Goal: Task Accomplishment & Management: Use online tool/utility

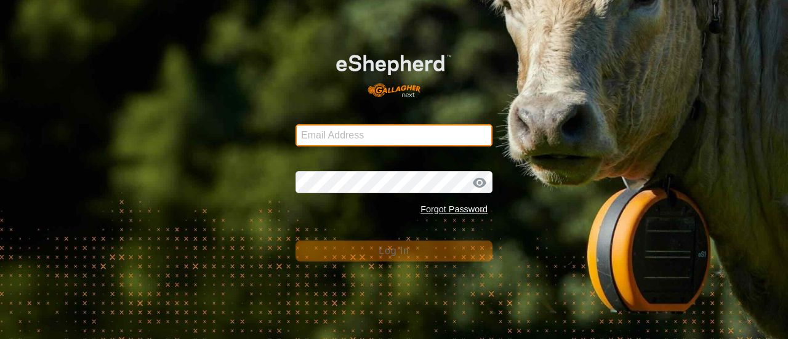
type input "[PERSON_NAME][EMAIL_ADDRESS][DOMAIN_NAME]"
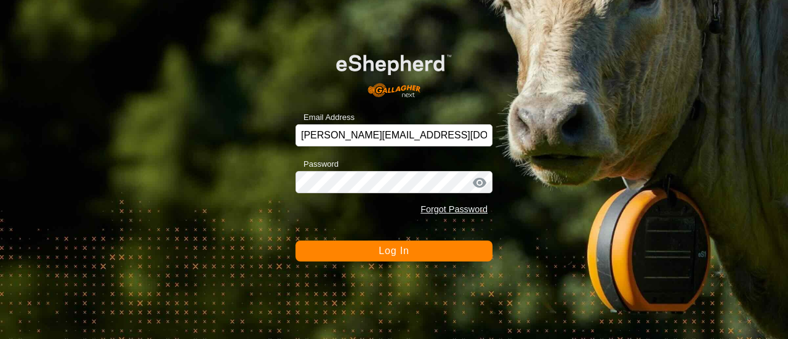
click at [375, 250] on button "Log In" at bounding box center [393, 251] width 197 height 21
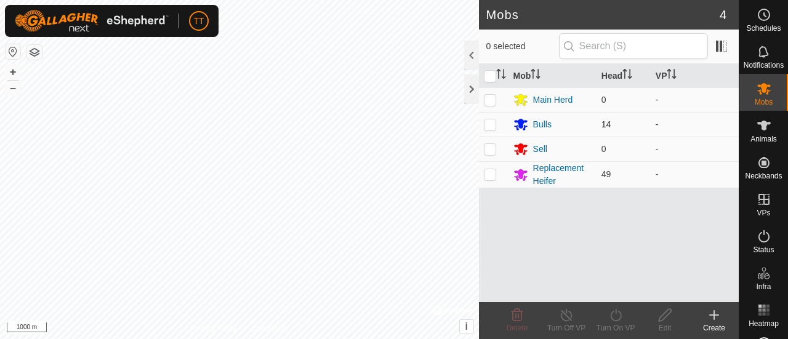
click at [494, 124] on p-checkbox at bounding box center [490, 124] width 12 height 10
click at [490, 126] on p-checkbox at bounding box center [490, 124] width 12 height 10
checkbox input "false"
click at [544, 126] on div "Bulls" at bounding box center [542, 124] width 18 height 13
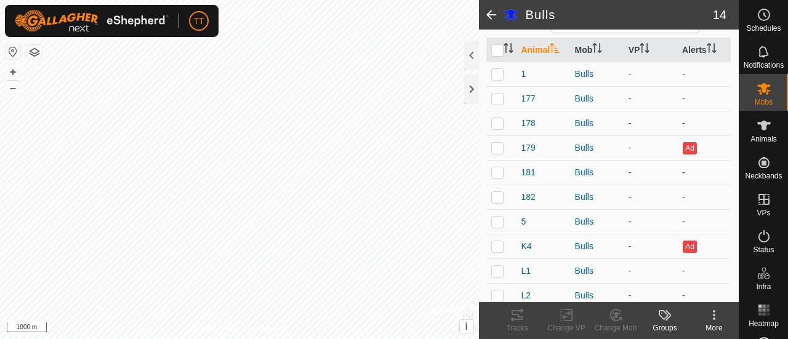
scroll to position [227, 0]
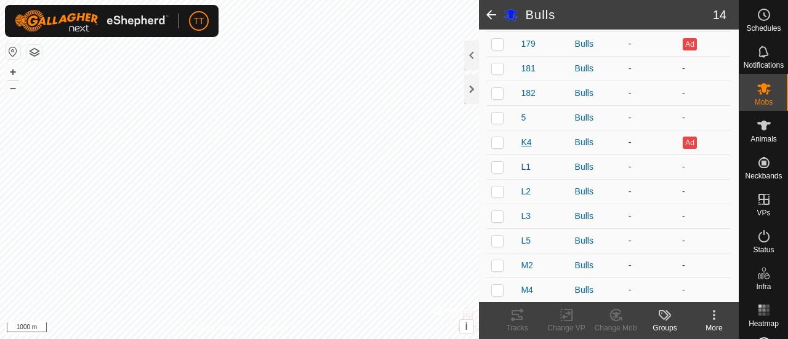
click at [524, 141] on span "K4" at bounding box center [526, 142] width 10 height 13
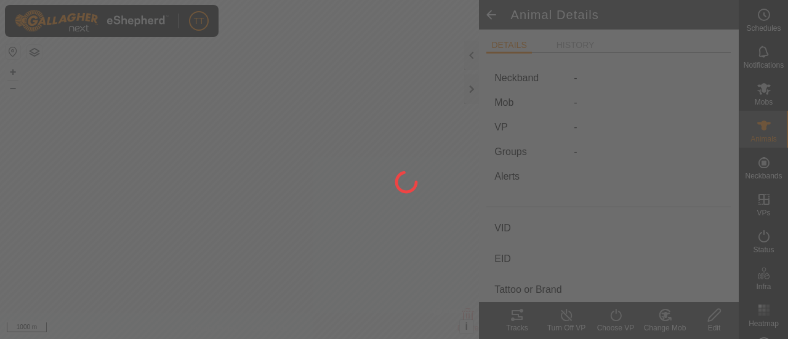
type input "K4"
type input "[CREDIT_CARD_NUMBER]"
type input "77"
type input "Angus Cross"
type input "Bull"
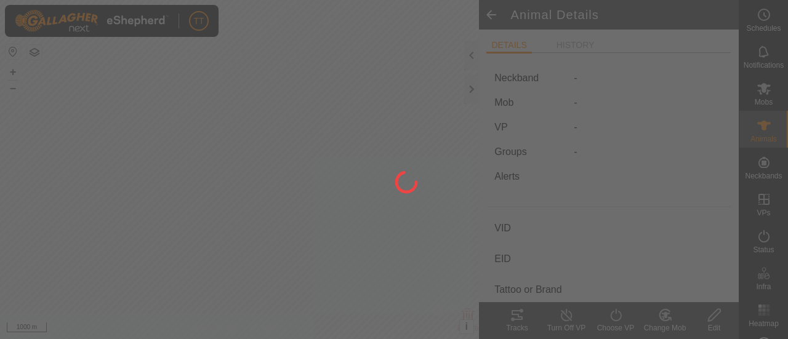
type input "01/2022"
type input "3 years 8 months"
type input "0 kg"
type input "-"
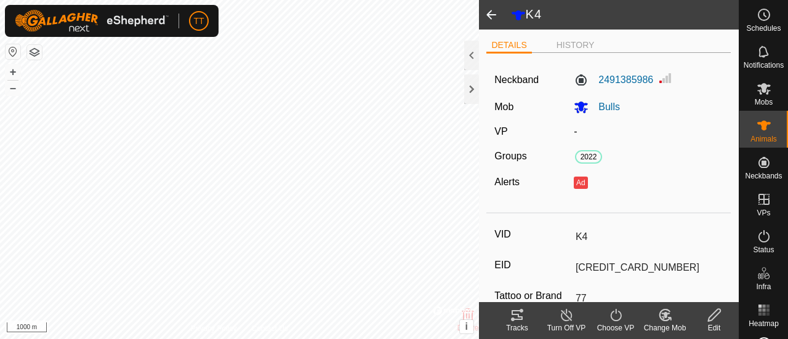
click at [488, 12] on span at bounding box center [491, 15] width 25 height 30
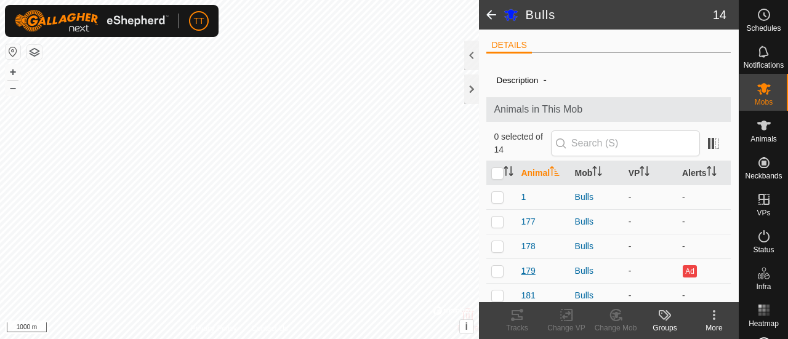
click at [532, 266] on span "179" at bounding box center [528, 271] width 14 height 13
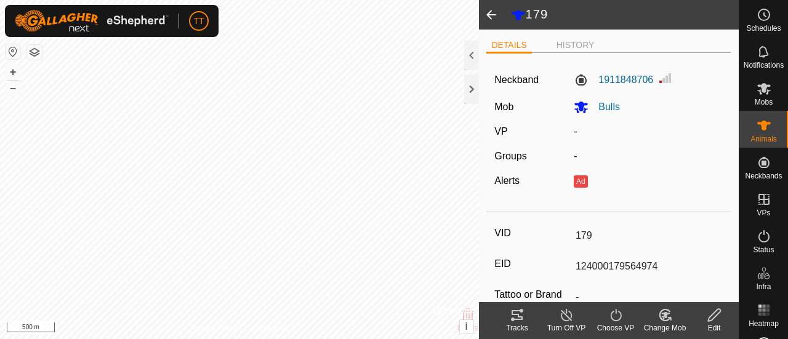
click at [492, 15] on span at bounding box center [491, 15] width 25 height 30
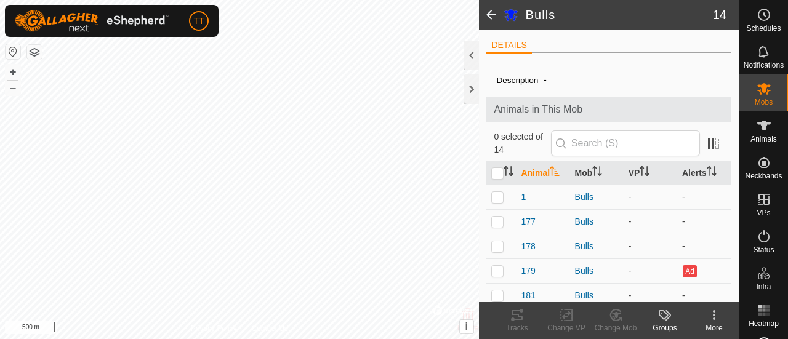
click at [495, 16] on span at bounding box center [491, 15] width 25 height 30
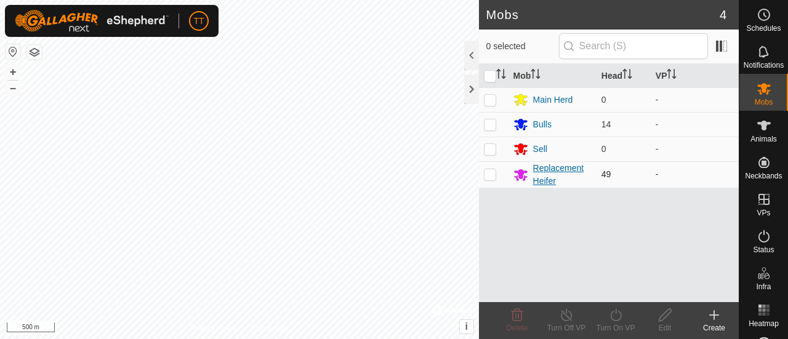
click at [561, 174] on div "Replacement Heifer" at bounding box center [562, 175] width 58 height 26
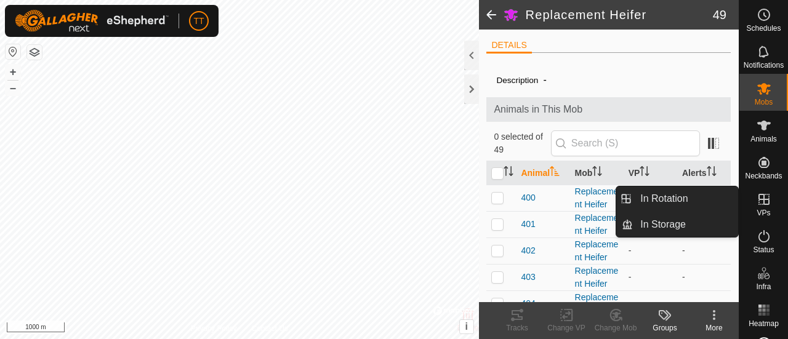
click at [671, 195] on link "In Rotation" at bounding box center [685, 198] width 105 height 25
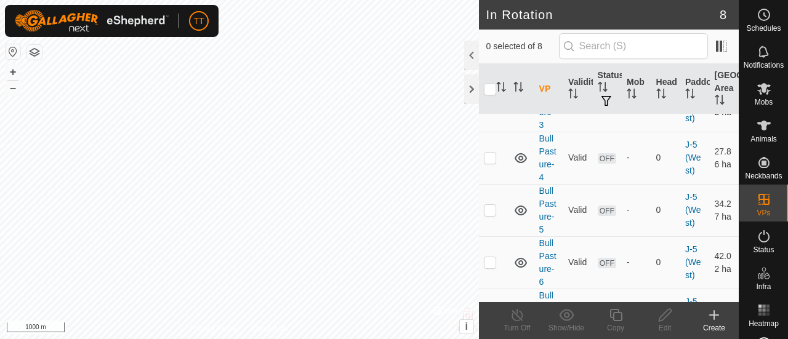
scroll to position [305, 0]
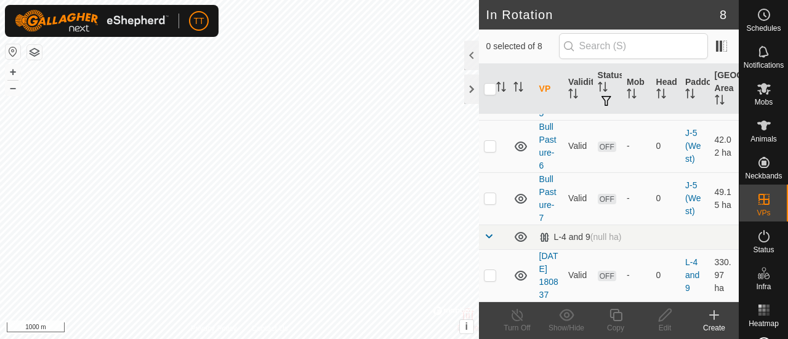
click at [715, 324] on div "Create" at bounding box center [713, 327] width 49 height 11
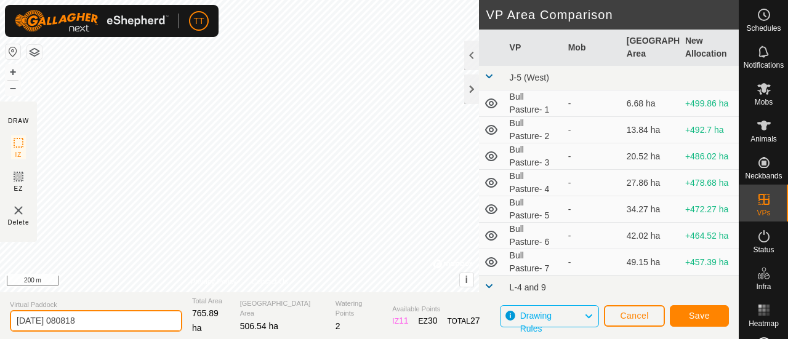
drag, startPoint x: 117, startPoint y: 324, endPoint x: 0, endPoint y: 316, distance: 117.2
click at [0, 316] on section "Virtual Paddock [DATE] 080818 Total Area 765.89 ha Grazing Area 506.54 ha Water…" at bounding box center [369, 315] width 739 height 47
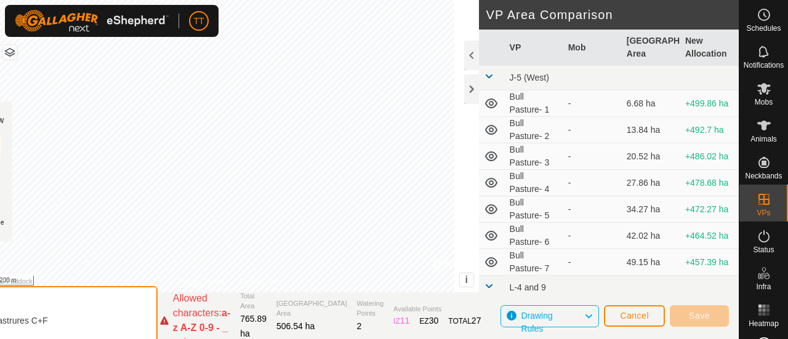
click at [41, 317] on input "Pastrures C+F" at bounding box center [71, 320] width 172 height 69
click at [63, 318] on input "Pastures C+F" at bounding box center [71, 320] width 172 height 69
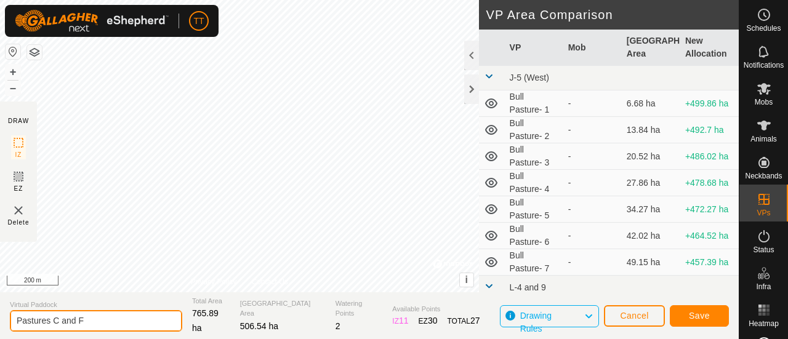
type input "Pastures C and F"
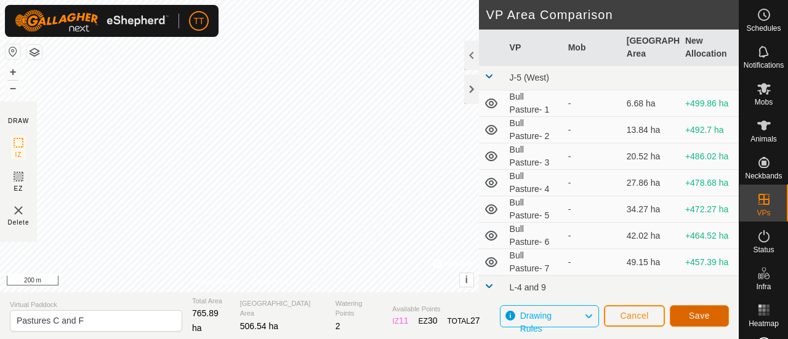
click at [703, 313] on span "Save" at bounding box center [699, 316] width 21 height 10
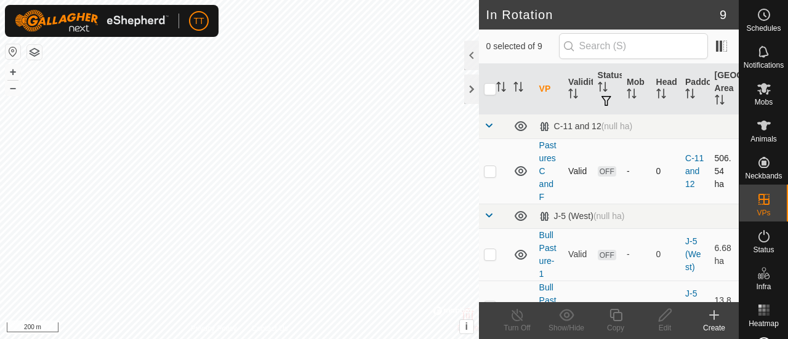
click at [490, 170] on p-checkbox at bounding box center [490, 171] width 12 height 10
click at [488, 167] on p-checkbox at bounding box center [490, 171] width 12 height 10
checkbox input "false"
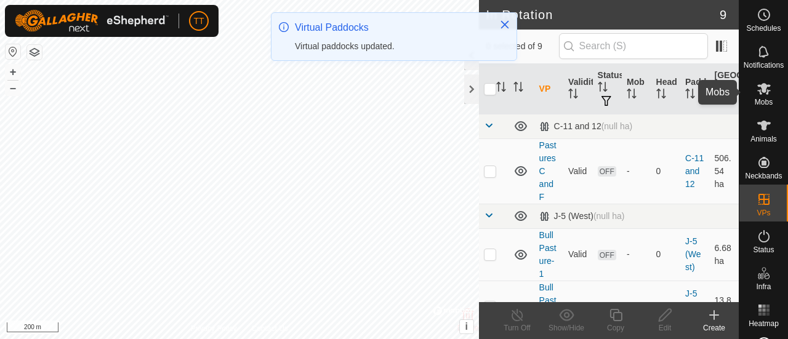
click at [745, 95] on div "Mobs" at bounding box center [763, 92] width 49 height 37
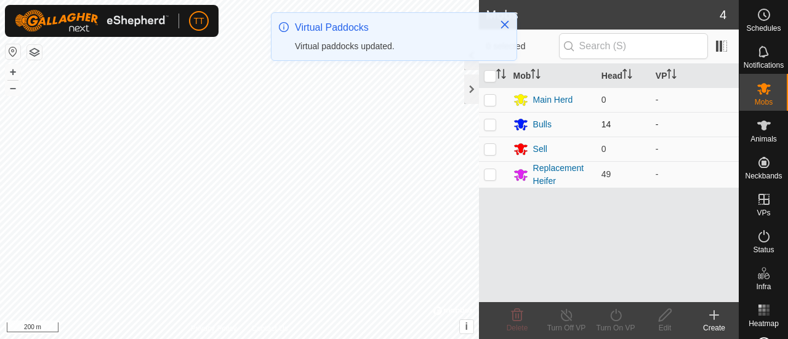
click at [491, 121] on p-checkbox at bounding box center [490, 124] width 12 height 10
checkbox input "true"
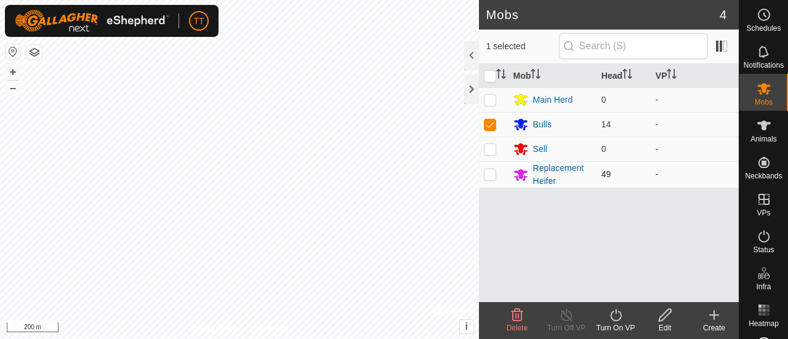
click at [493, 177] on p-checkbox at bounding box center [490, 174] width 12 height 10
checkbox input "true"
click at [615, 326] on div "Turn On VP" at bounding box center [615, 327] width 49 height 11
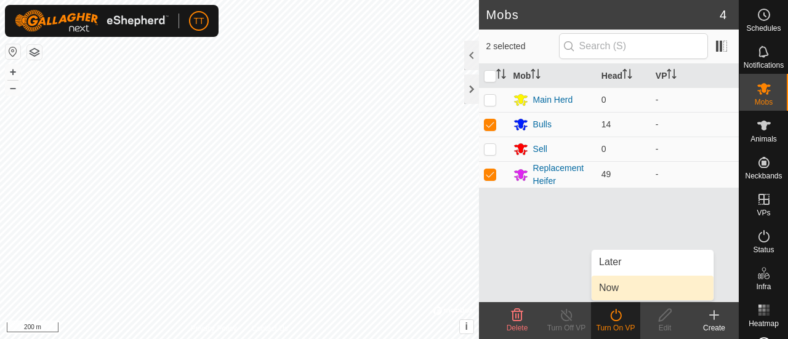
click at [617, 287] on link "Now" at bounding box center [652, 288] width 122 height 25
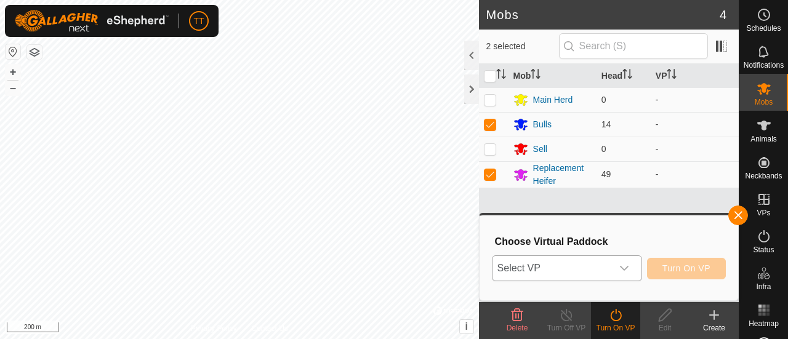
click at [617, 267] on div "dropdown trigger" at bounding box center [624, 268] width 25 height 25
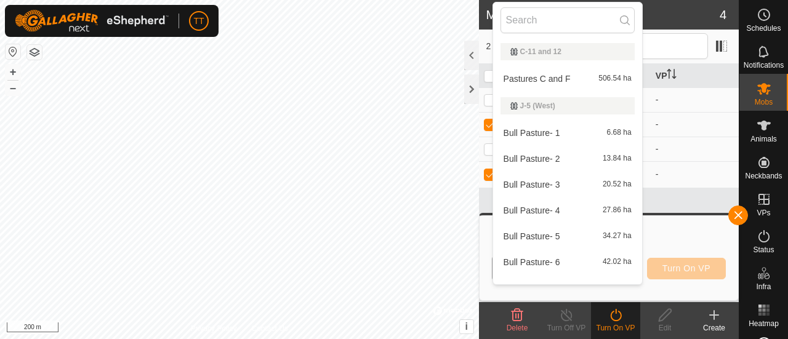
click at [584, 84] on li "Pastures C and F 506.54 ha" at bounding box center [567, 78] width 149 height 25
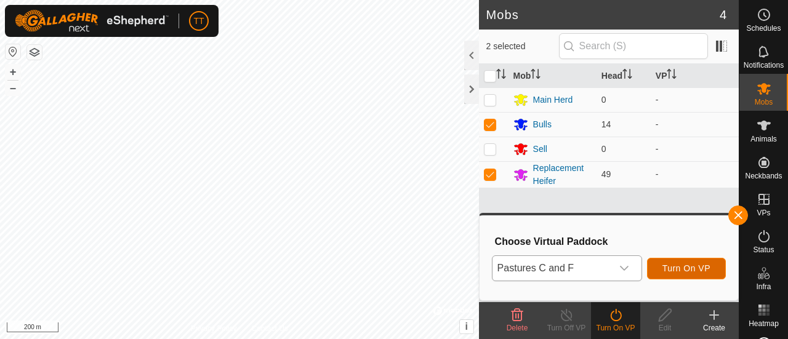
click at [692, 275] on button "Turn On VP" at bounding box center [686, 269] width 79 height 22
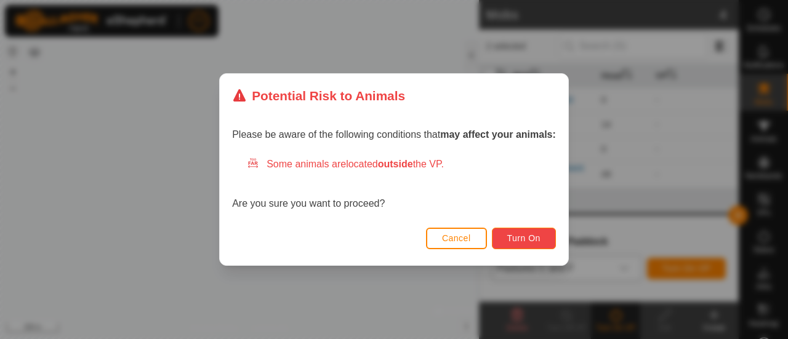
click at [522, 238] on span "Turn On" at bounding box center [523, 238] width 33 height 10
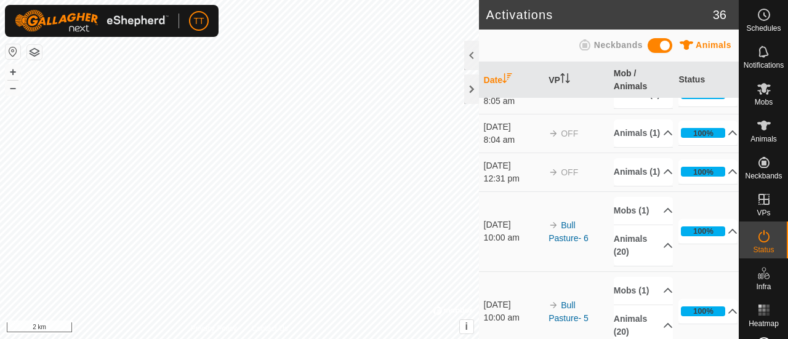
scroll to position [1477, 0]
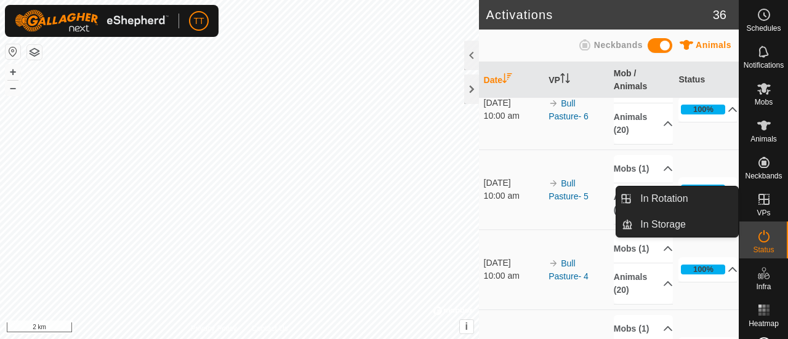
click at [667, 198] on link "In Rotation" at bounding box center [685, 198] width 105 height 25
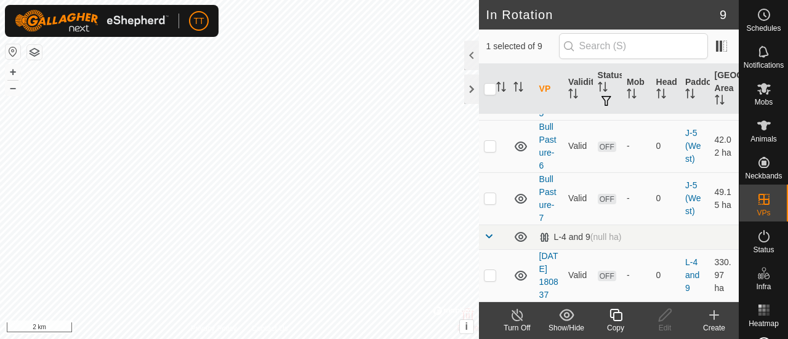
scroll to position [395, 0]
click at [543, 253] on link "[DATE] 180837" at bounding box center [548, 275] width 19 height 49
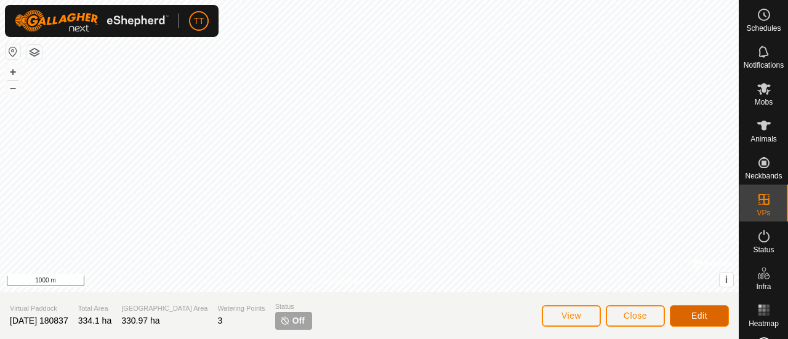
click at [695, 311] on span "Edit" at bounding box center [699, 316] width 16 height 10
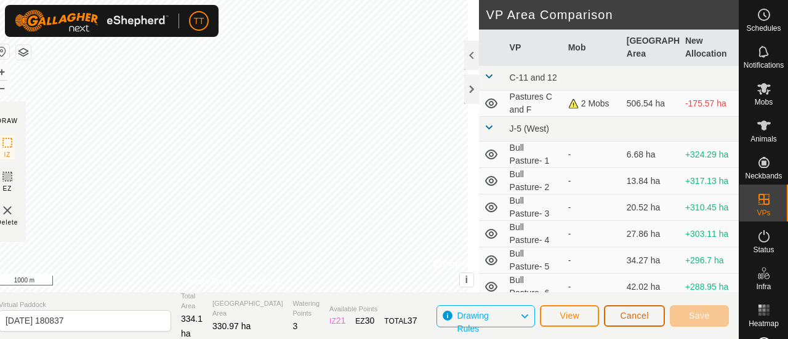
click at [644, 320] on span "Cancel" at bounding box center [634, 316] width 29 height 10
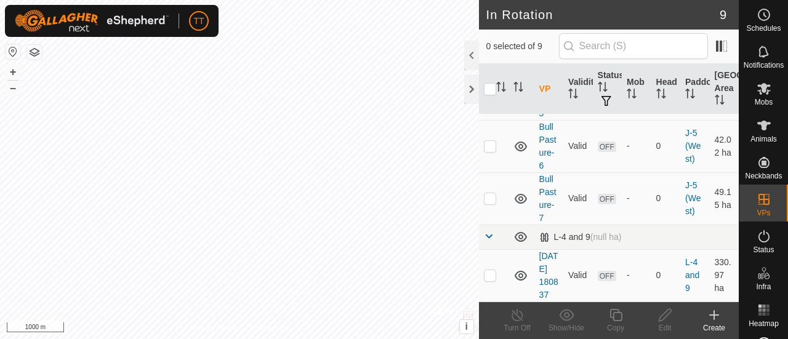
scroll to position [395, 0]
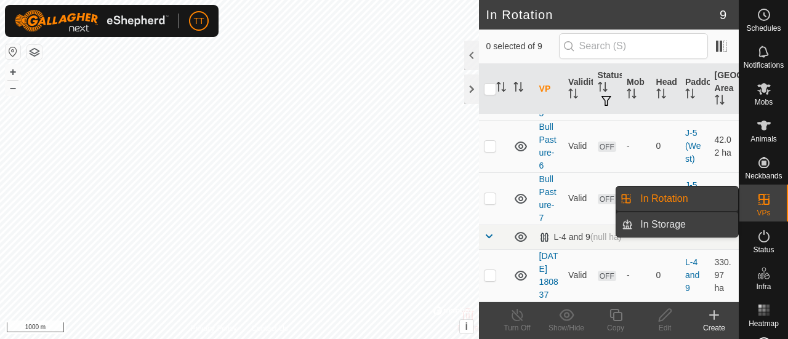
click at [673, 220] on link "In Storage" at bounding box center [685, 224] width 105 height 25
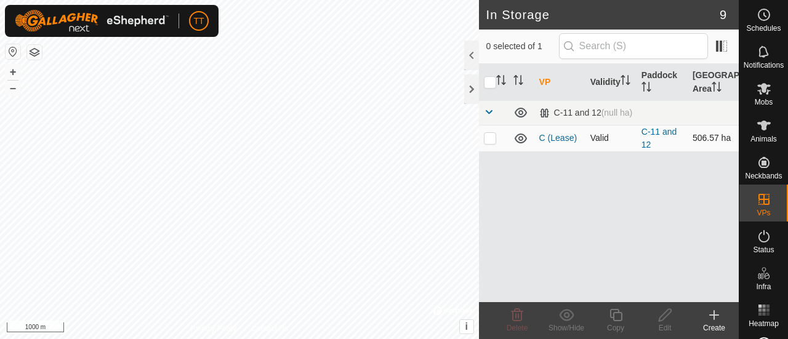
click at [490, 140] on p-checkbox at bounding box center [490, 138] width 12 height 10
checkbox input "true"
click at [665, 314] on icon at bounding box center [664, 315] width 15 height 15
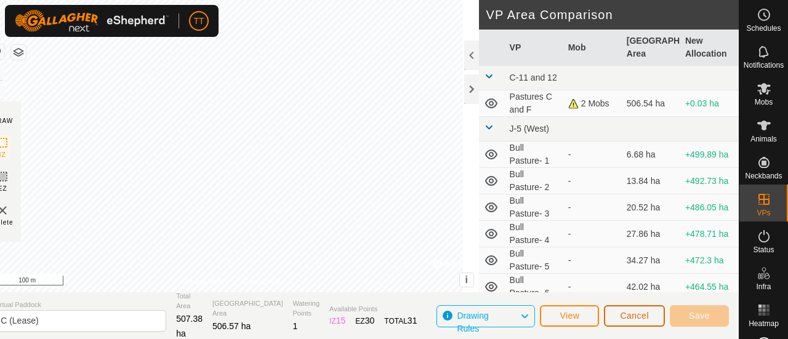
click at [639, 316] on span "Cancel" at bounding box center [634, 316] width 29 height 10
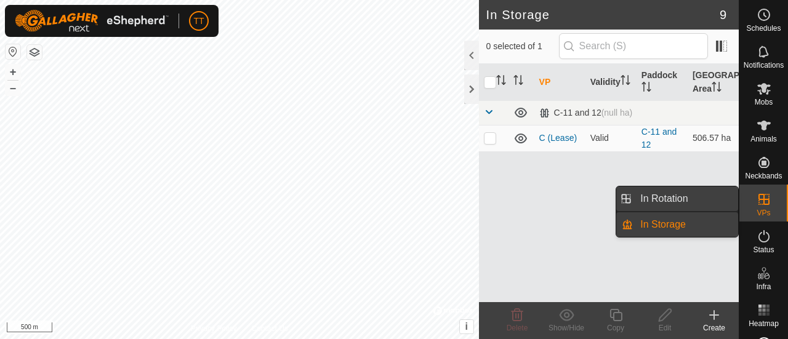
click at [705, 201] on link "In Rotation" at bounding box center [685, 198] width 105 height 25
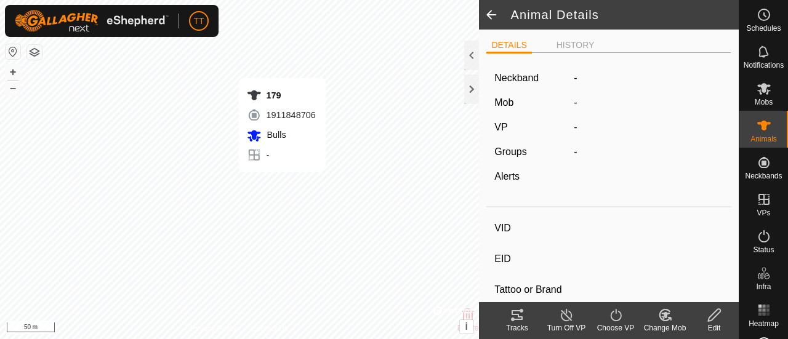
type input "179"
type input "124000179564974"
type input "-"
type input "Angus Cross"
type input "Bull"
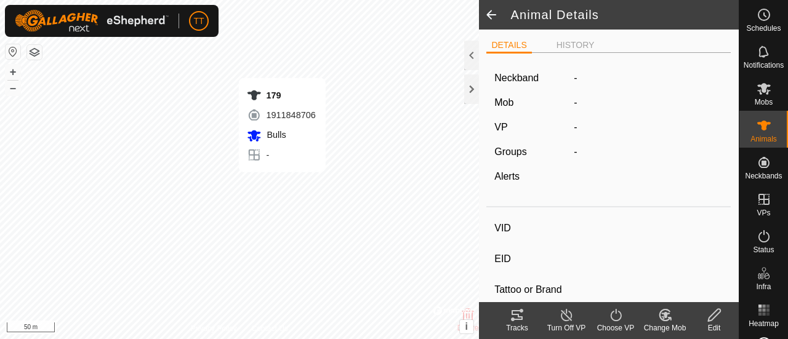
type input "01/2020"
type input "5 years 8 months"
type input "0 kg"
type input "-"
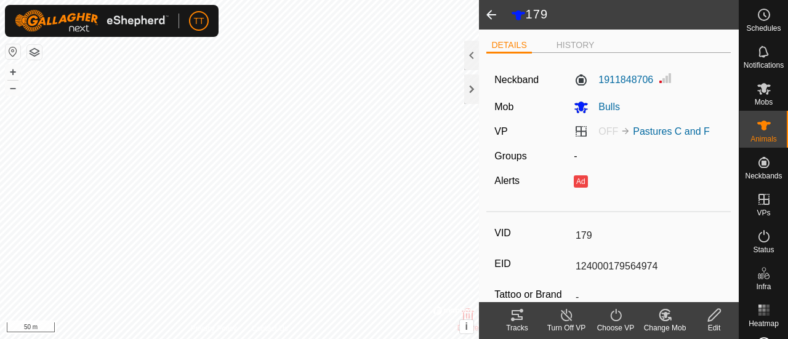
click at [512, 315] on icon at bounding box center [517, 315] width 15 height 15
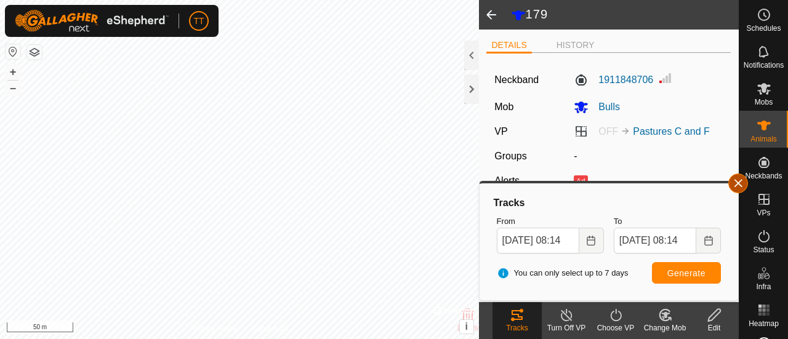
click at [737, 185] on button "button" at bounding box center [738, 184] width 20 height 20
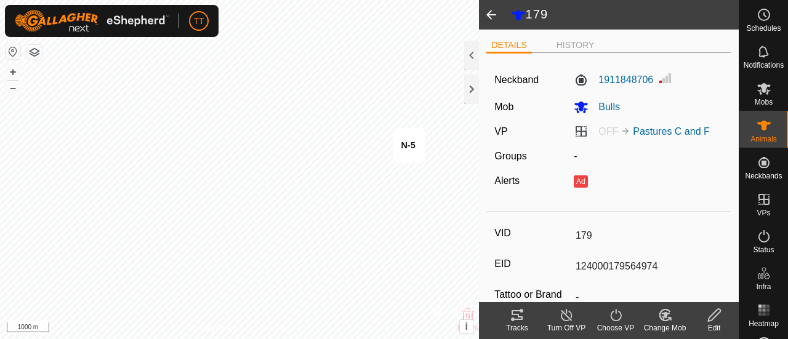
click at [490, 11] on span at bounding box center [491, 15] width 25 height 30
